Goal: Task Accomplishment & Management: Use online tool/utility

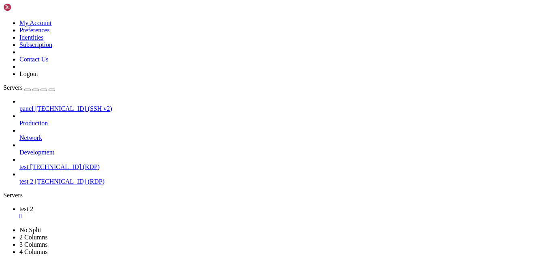
click at [53, 163] on span "[TECHNICAL_ID] (RDP)" at bounding box center [65, 166] width 70 height 7
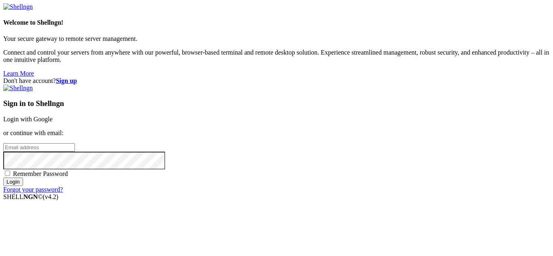
click at [75, 143] on input "email" at bounding box center [39, 147] width 72 height 8
type input "[EMAIL_ADDRESS][DOMAIN_NAME]"
click at [3, 178] on input "Login" at bounding box center [13, 182] width 20 height 8
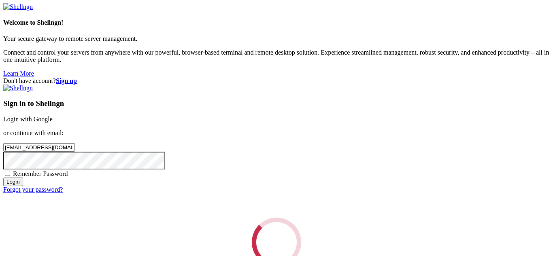
click at [410, 218] on div "Loading..." at bounding box center [276, 242] width 546 height 49
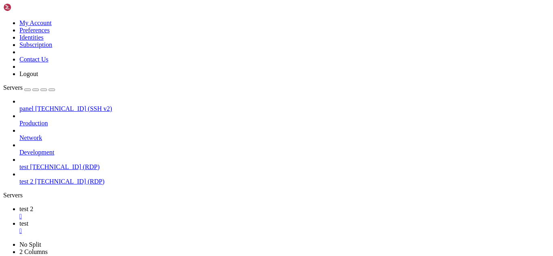
click at [138, 213] on div "" at bounding box center [284, 216] width 530 height 7
click at [67, 163] on span "[TECHNICAL_ID] (RDP)" at bounding box center [65, 166] width 70 height 7
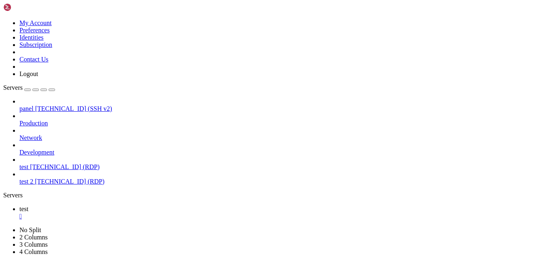
click at [67, 163] on span "[TECHNICAL_ID] (RDP)" at bounding box center [65, 166] width 70 height 7
